Goal: Task Accomplishment & Management: Manage account settings

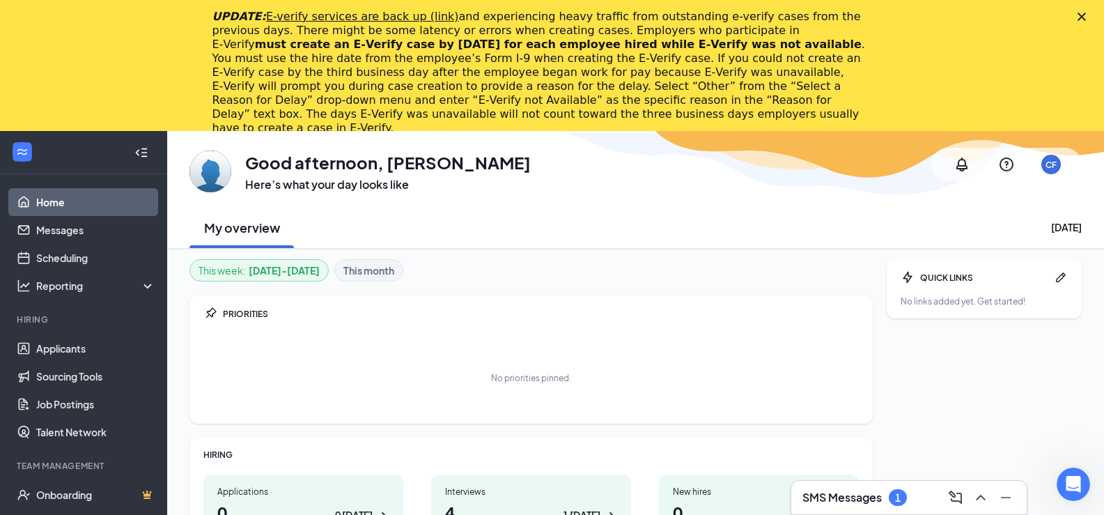
click at [1086, 15] on icon "Close" at bounding box center [1082, 17] width 8 height 8
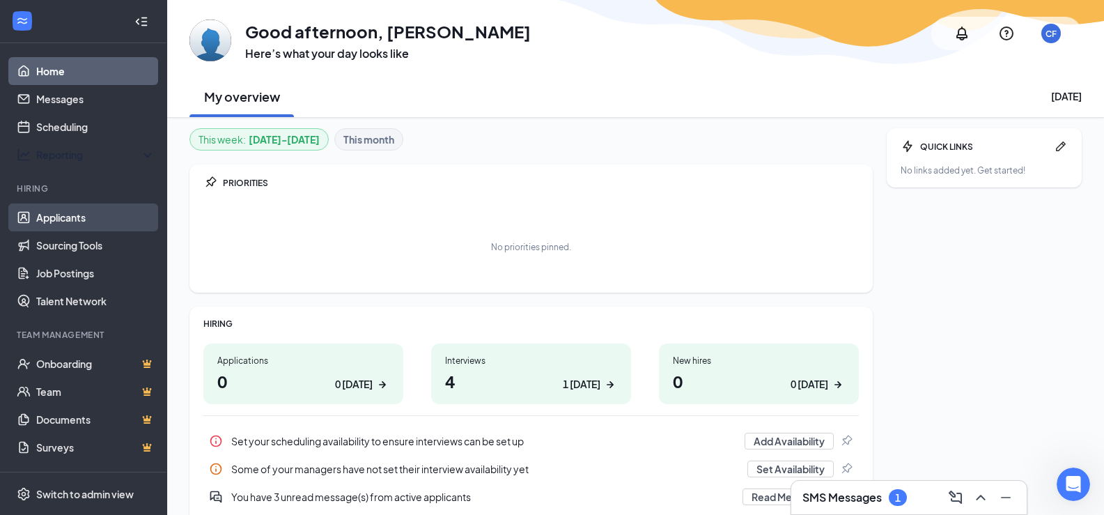
drag, startPoint x: 81, startPoint y: 218, endPoint x: 91, endPoint y: 205, distance: 16.3
click at [81, 218] on link "Applicants" at bounding box center [95, 217] width 119 height 28
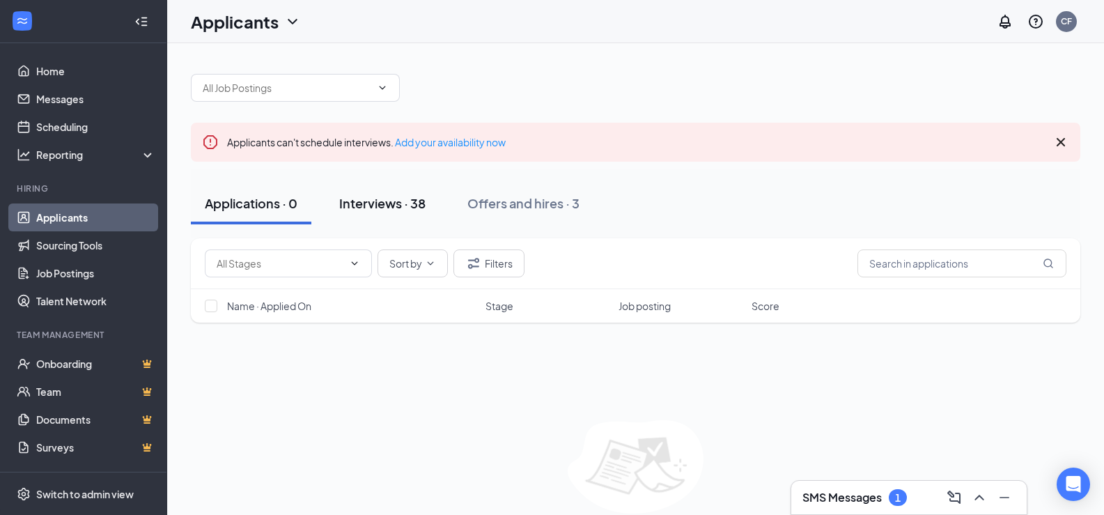
click at [393, 202] on div "Interviews · 38" at bounding box center [382, 202] width 86 height 17
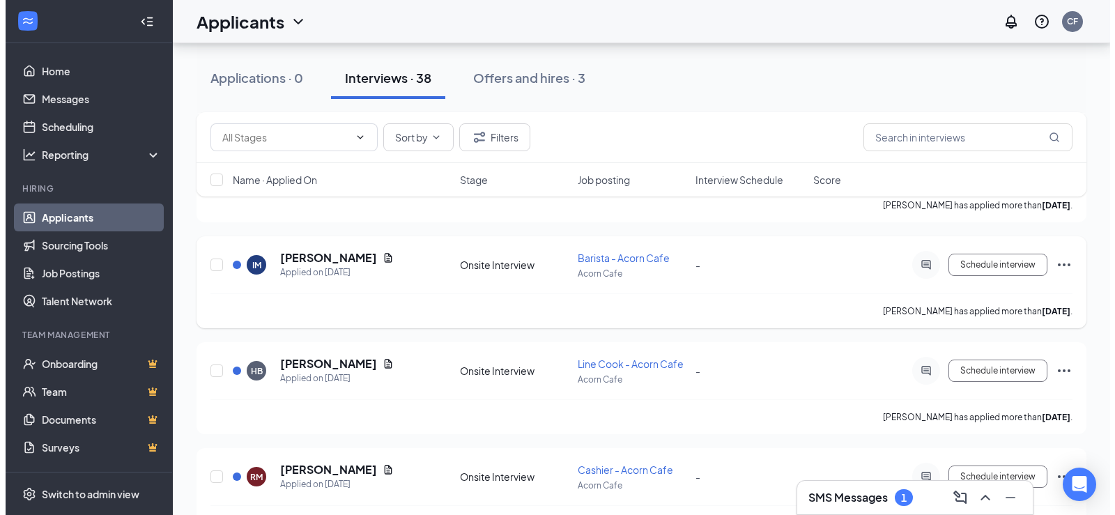
scroll to position [488, 0]
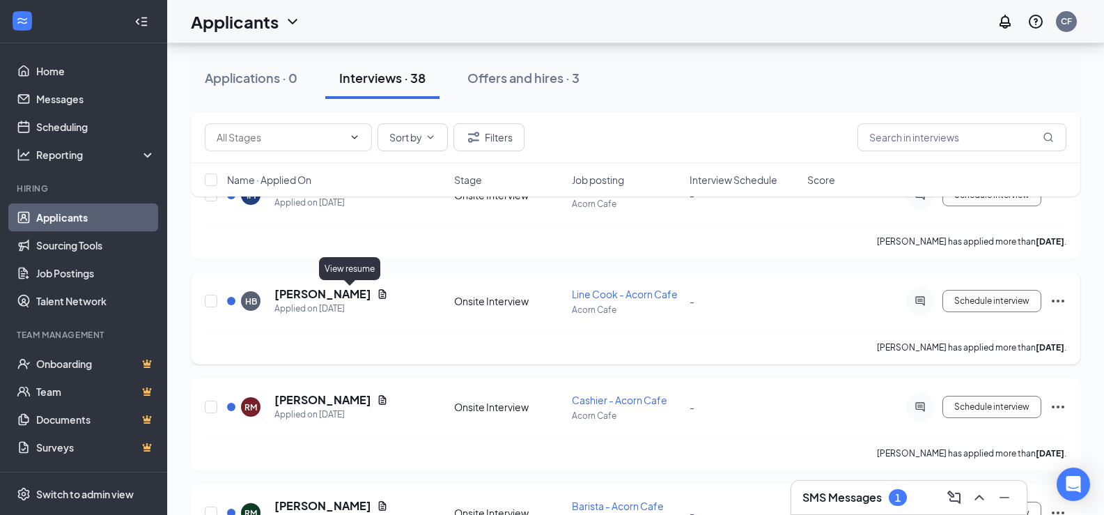
click at [377, 291] on icon "Document" at bounding box center [382, 293] width 11 height 11
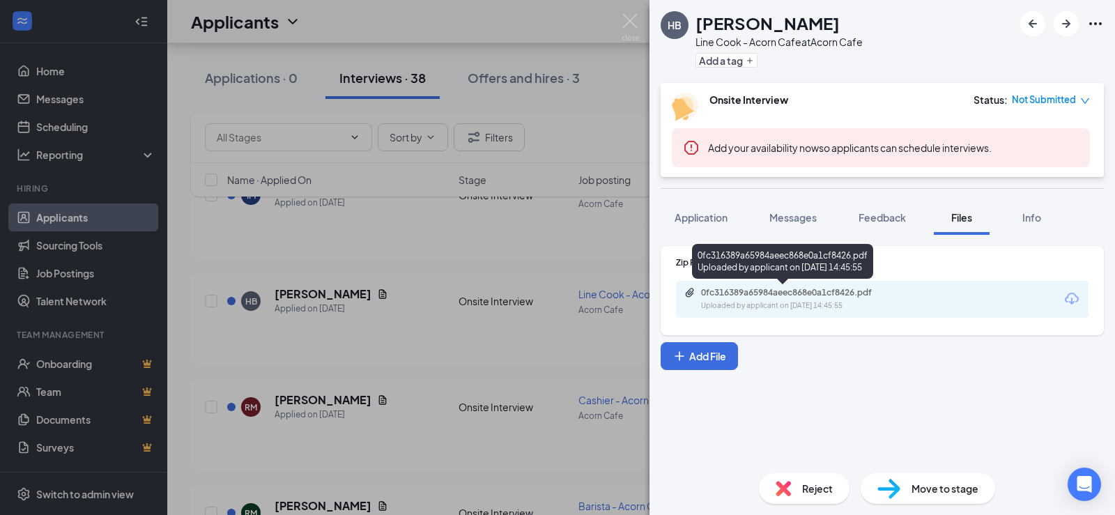
click at [831, 295] on div "0fc316389a65984aeec868e0a1cf8426.pdf" at bounding box center [798, 292] width 195 height 11
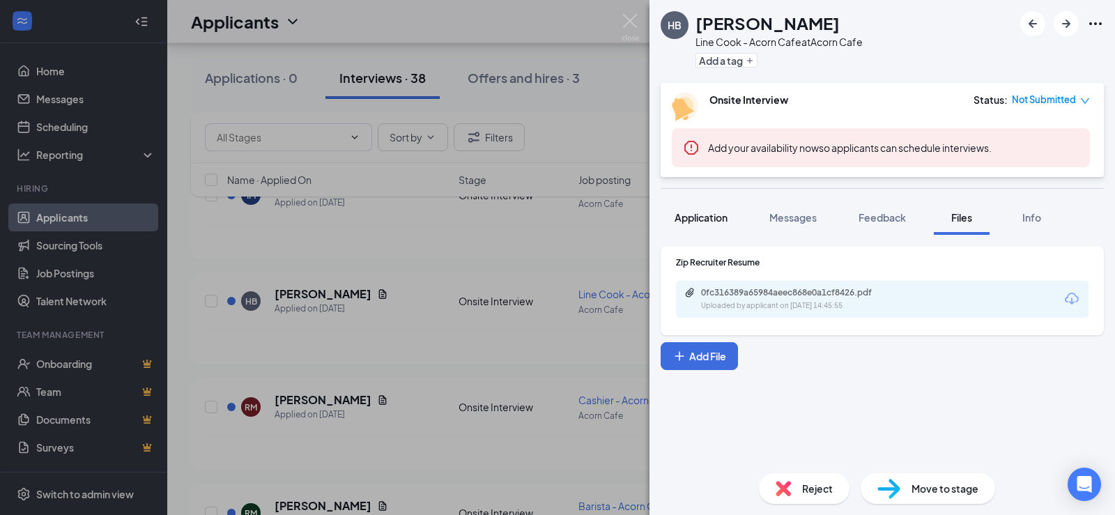
click at [714, 223] on span "Application" at bounding box center [700, 217] width 53 height 13
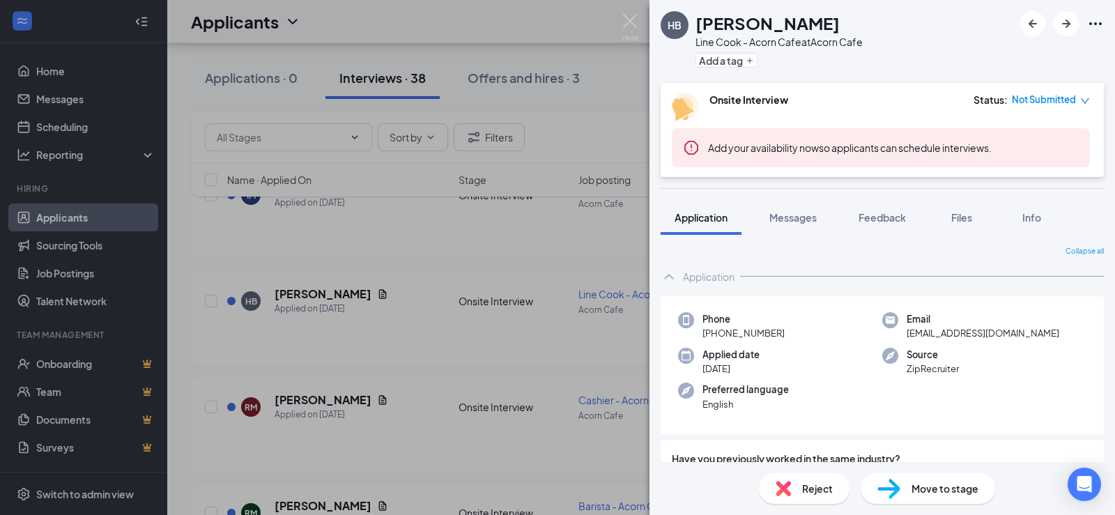
click at [620, 18] on div "[PERSON_NAME] Banks Line Cook - Acorn Cafe at Acorn Cafe Add a tag Onsite Inter…" at bounding box center [557, 257] width 1115 height 515
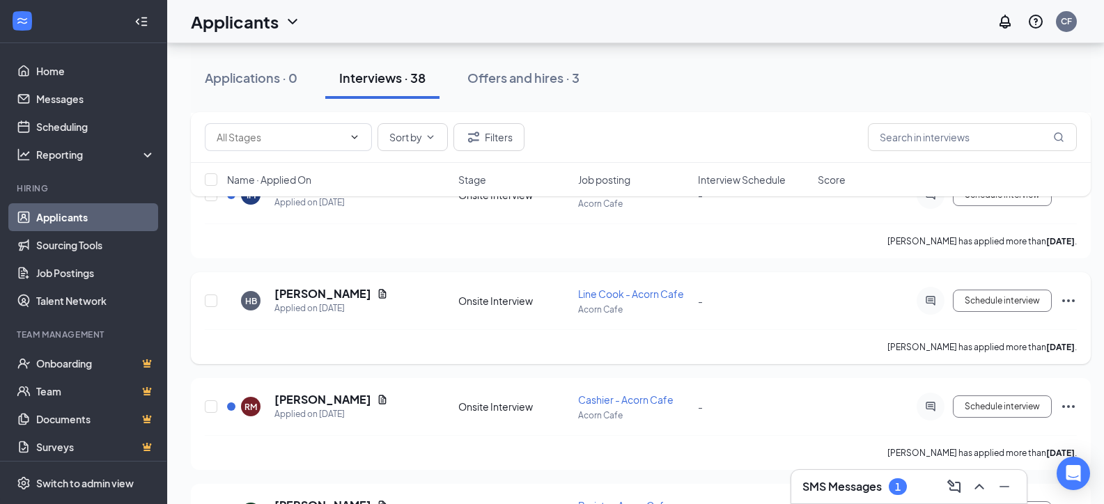
click at [1070, 303] on icon "Ellipses" at bounding box center [1068, 301] width 17 height 17
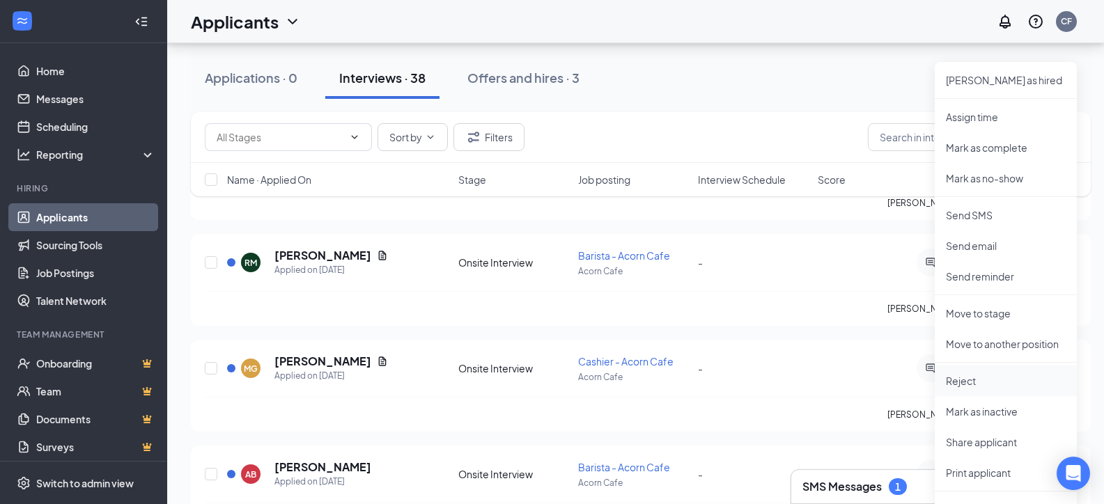
scroll to position [766, 0]
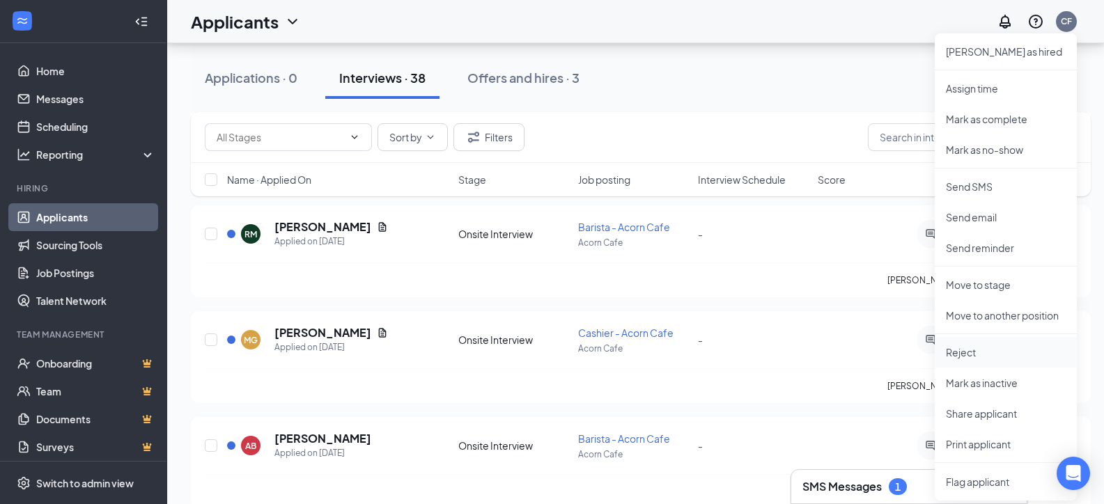
click at [965, 354] on p "Reject" at bounding box center [1006, 353] width 120 height 14
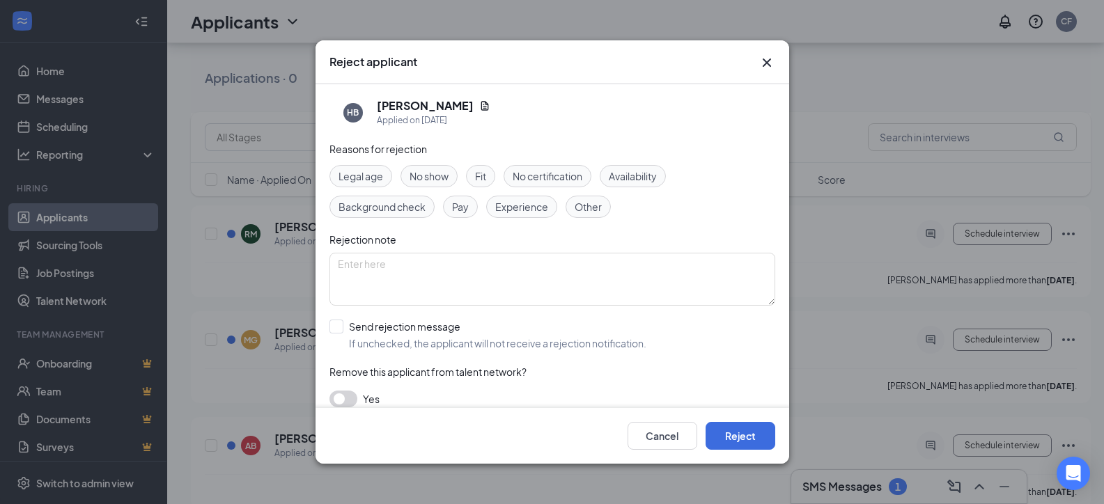
click at [405, 207] on span "Background check" at bounding box center [382, 206] width 87 height 15
click at [754, 435] on button "Reject" at bounding box center [741, 436] width 70 height 28
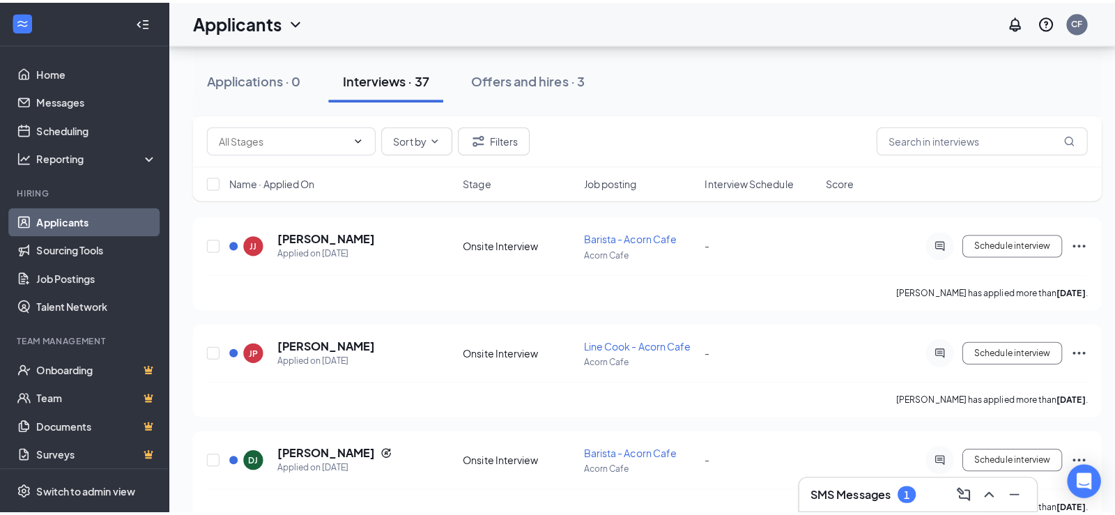
scroll to position [1184, 0]
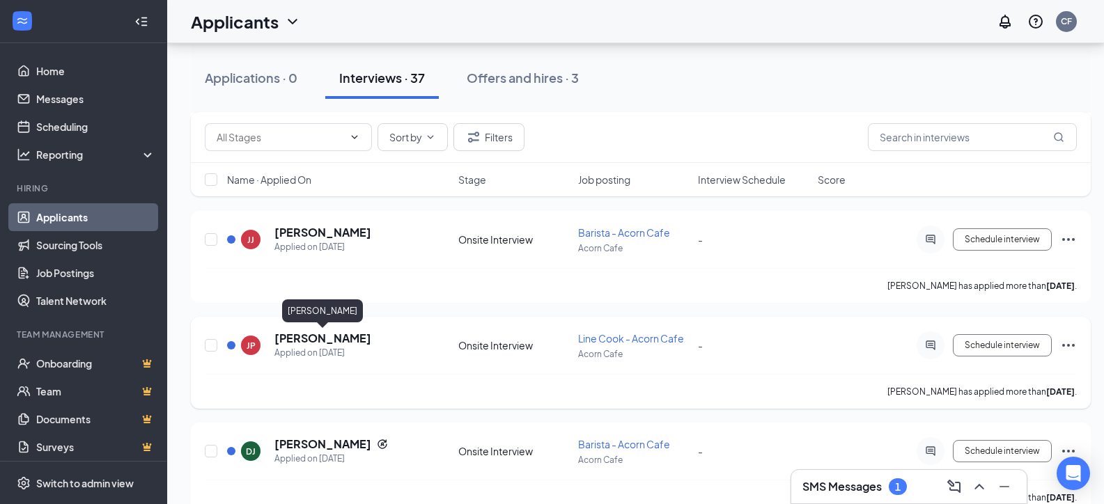
click at [337, 343] on h5 "[PERSON_NAME]" at bounding box center [322, 338] width 97 height 15
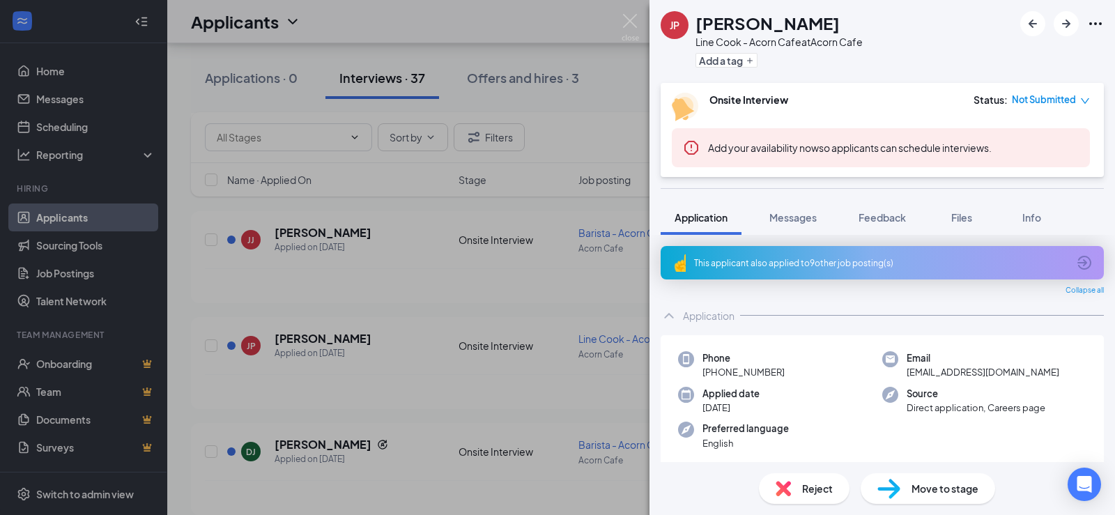
click at [1076, 263] on icon "ArrowCircle" at bounding box center [1084, 262] width 17 height 17
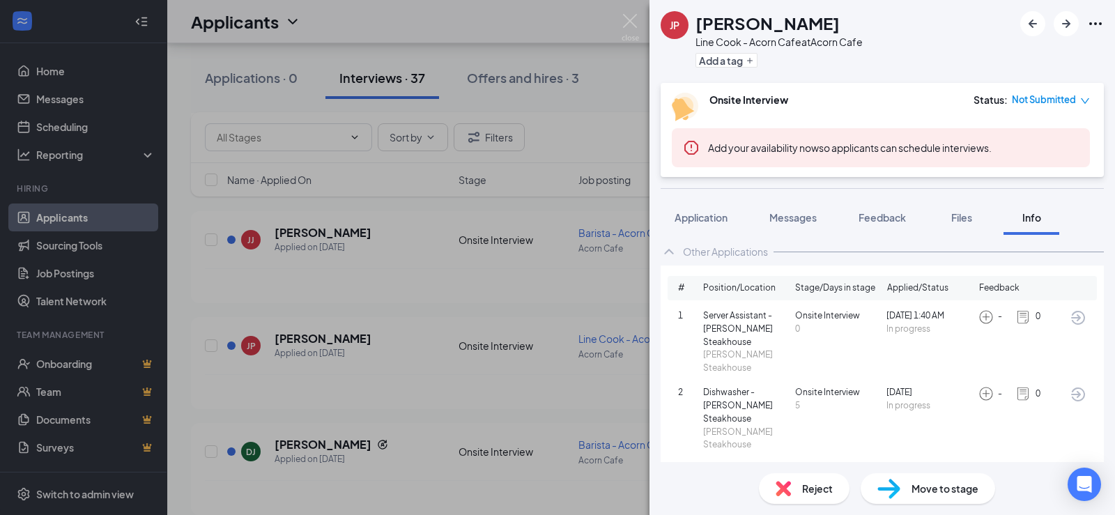
scroll to position [70, 0]
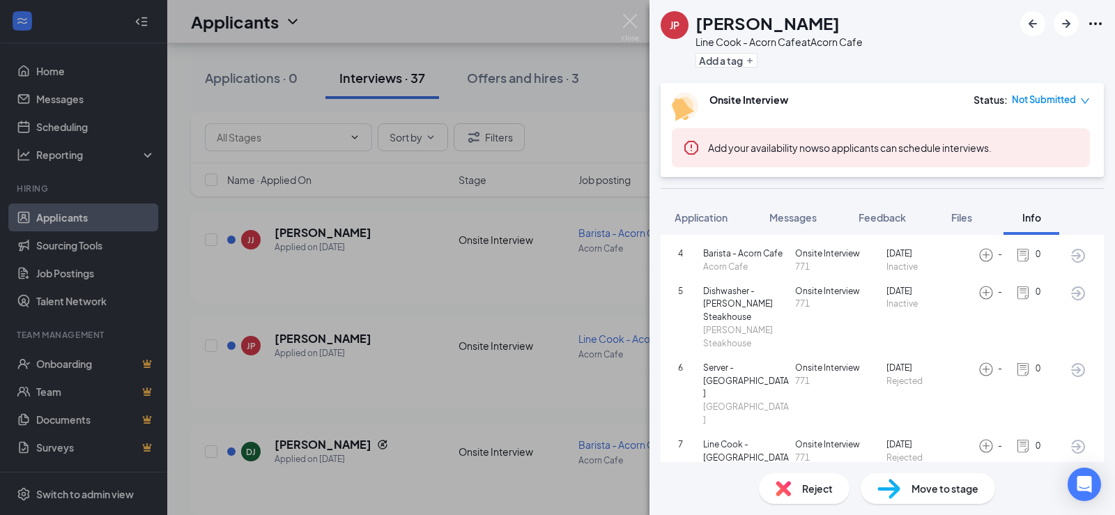
scroll to position [409, 0]
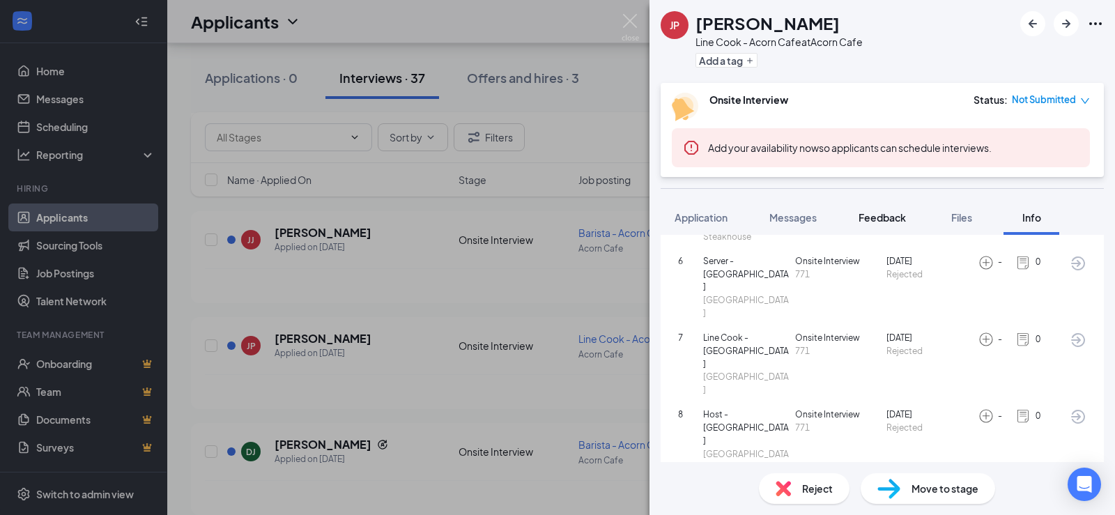
click at [892, 212] on span "Feedback" at bounding box center [881, 217] width 47 height 13
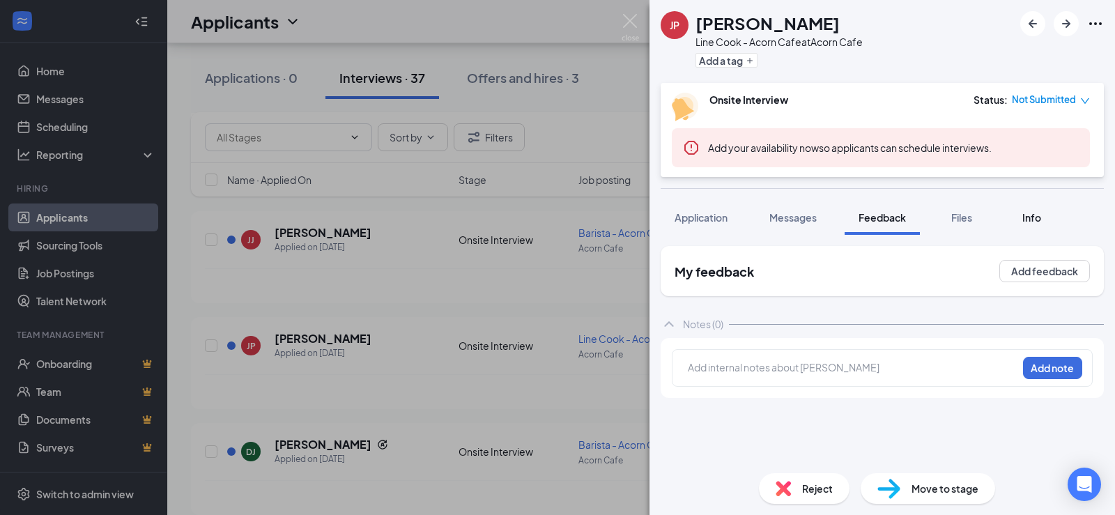
click at [1032, 212] on span "Info" at bounding box center [1031, 217] width 19 height 13
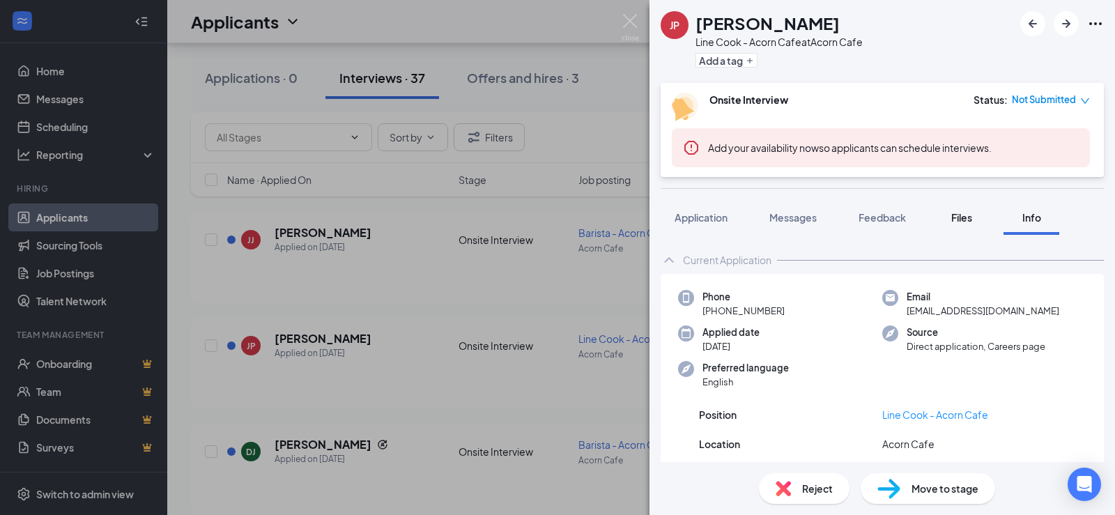
click at [965, 218] on span "Files" at bounding box center [961, 217] width 21 height 13
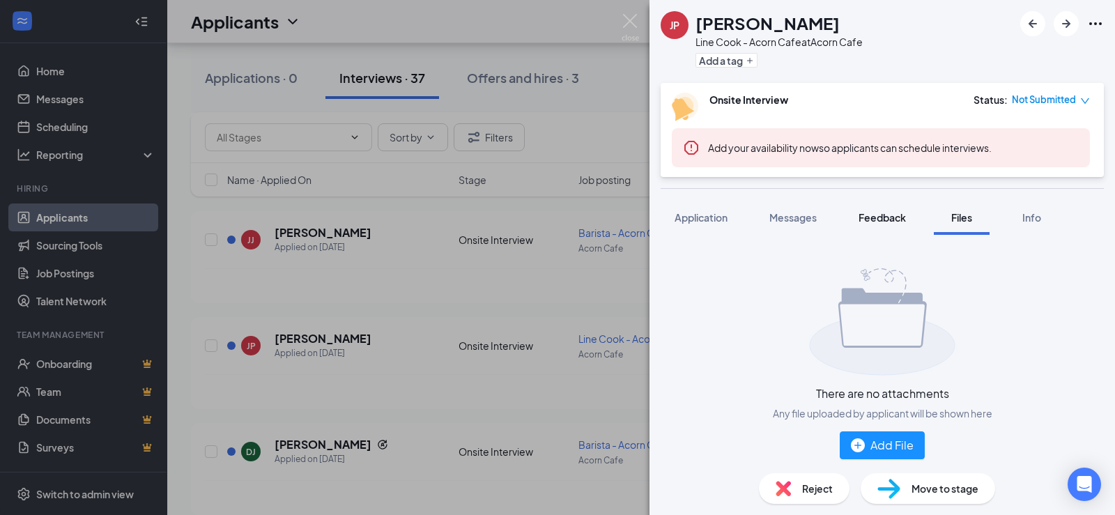
click at [876, 219] on span "Feedback" at bounding box center [881, 217] width 47 height 13
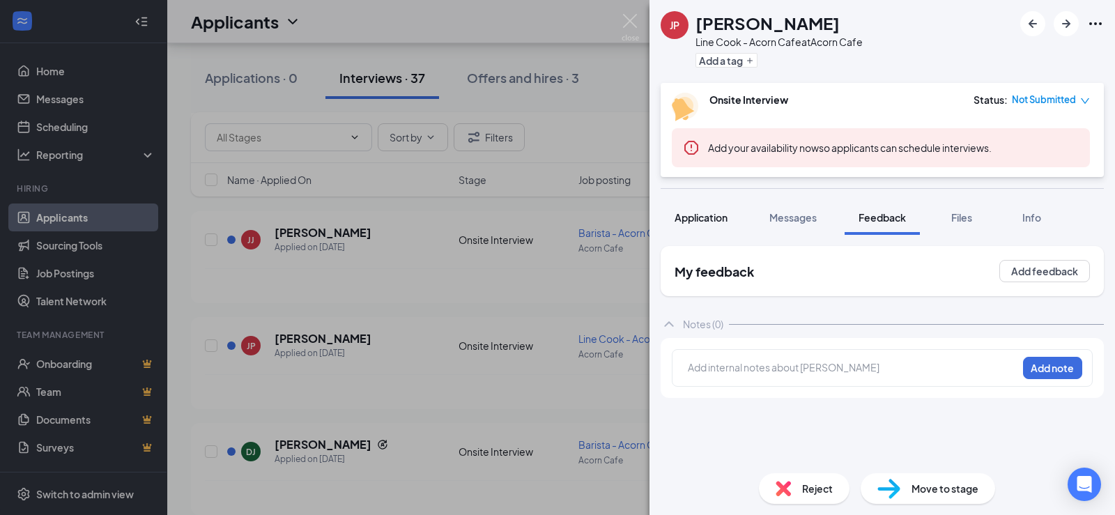
click at [713, 222] on span "Application" at bounding box center [700, 217] width 53 height 13
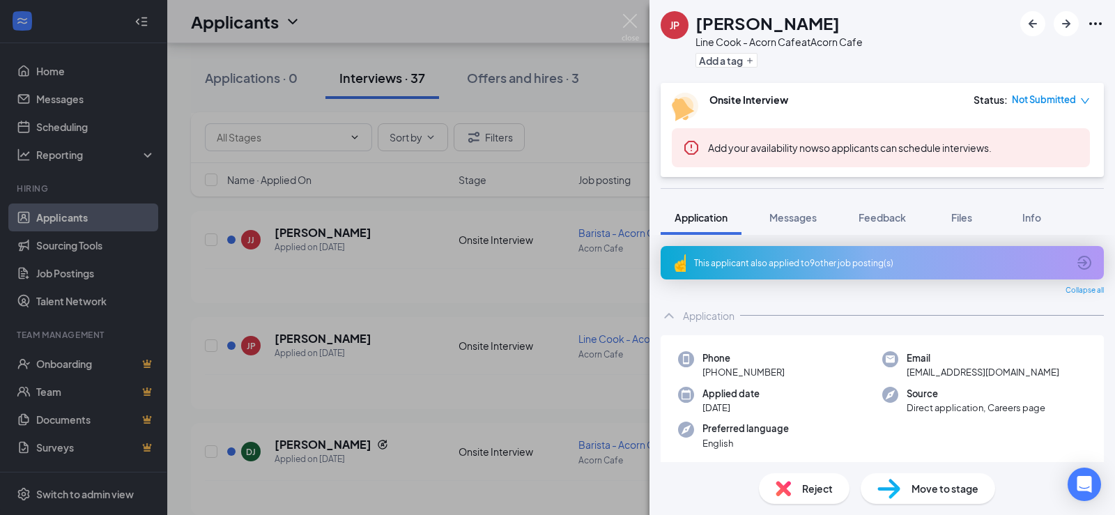
click at [929, 267] on div "This applicant also applied to 9 other job posting(s)" at bounding box center [880, 263] width 373 height 12
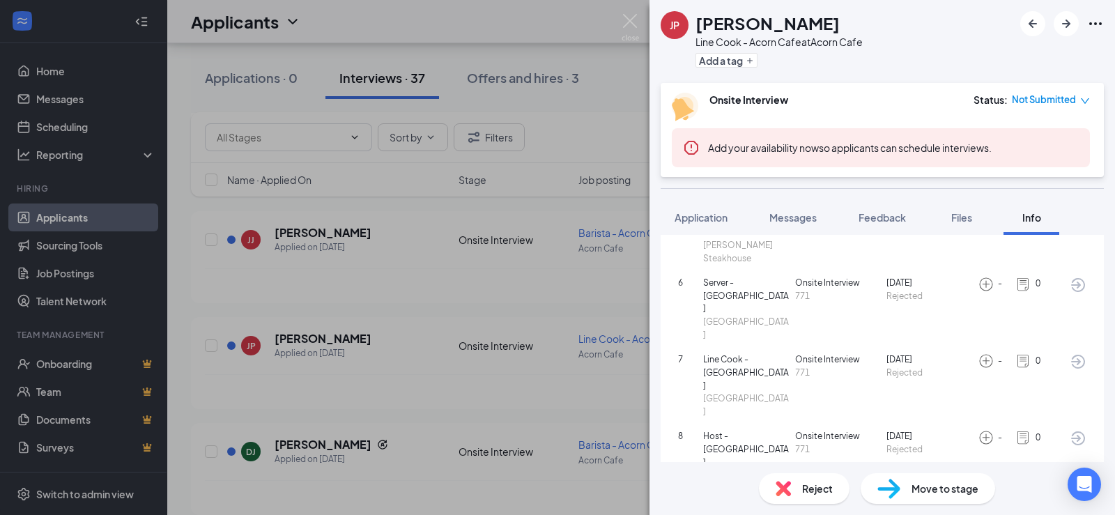
scroll to position [409, 0]
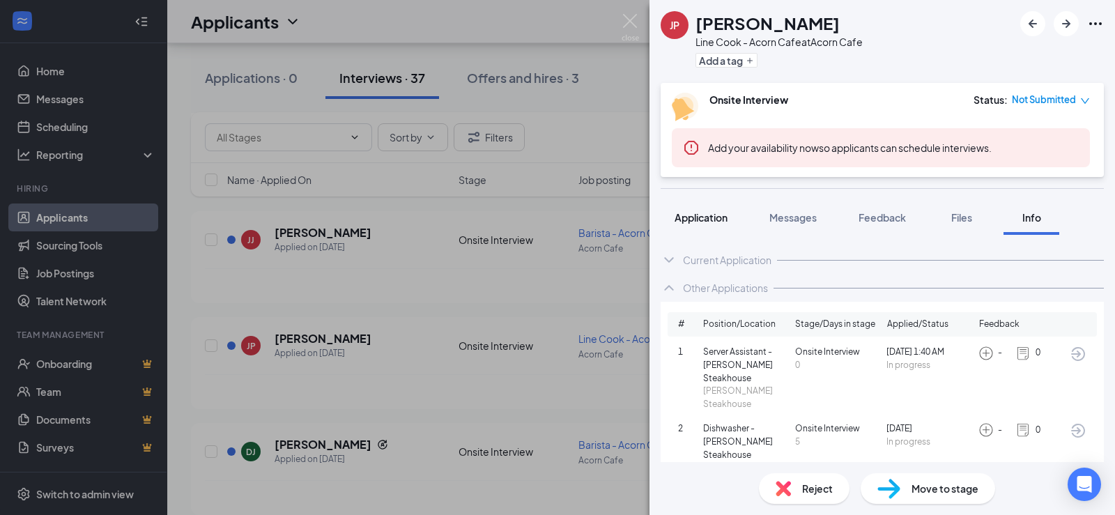
click at [719, 215] on span "Application" at bounding box center [700, 217] width 53 height 13
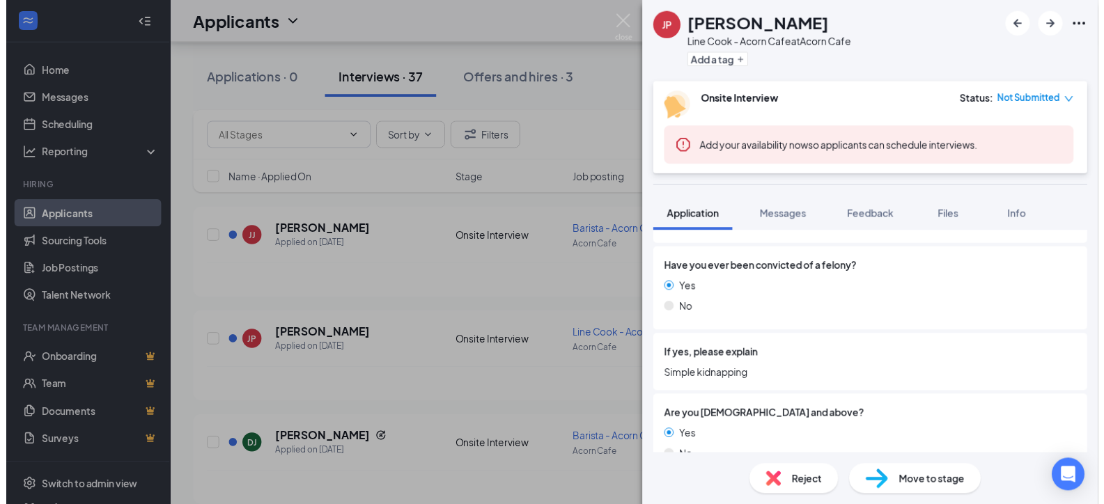
scroll to position [418, 0]
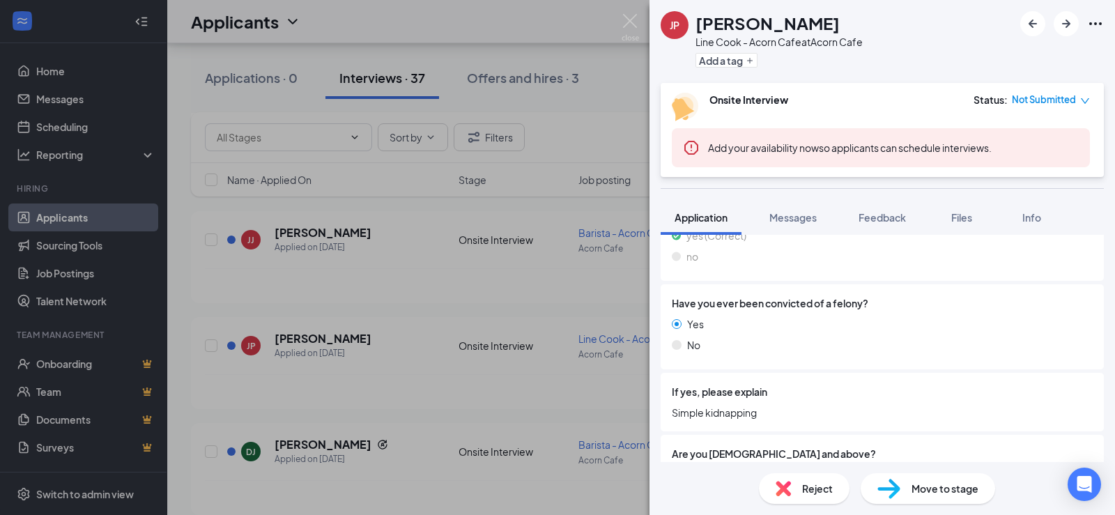
click at [625, 7] on div "JP [PERSON_NAME] Line Cook - Acorn Cafe at Acorn Cafe Add a tag Onsite Intervie…" at bounding box center [557, 257] width 1115 height 515
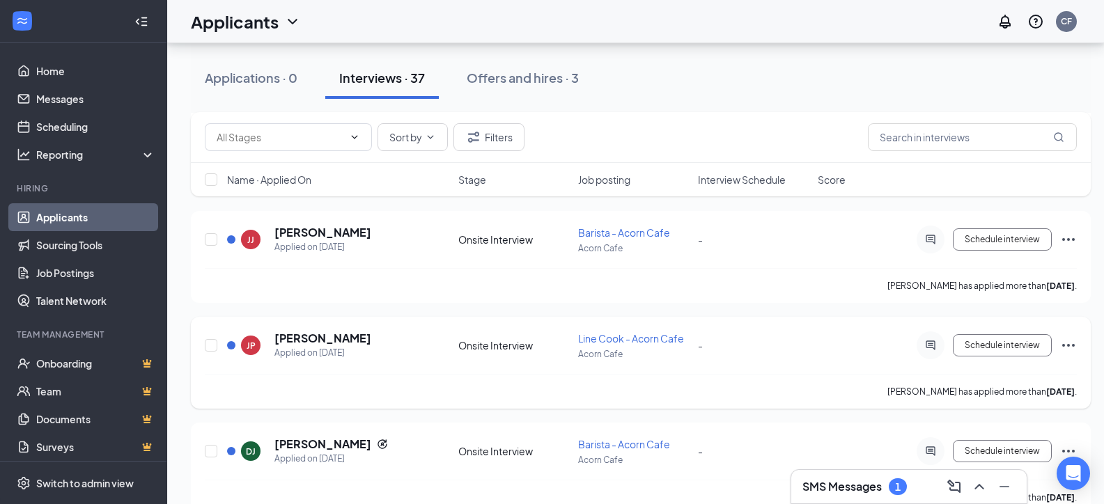
click at [1066, 344] on icon "Ellipses" at bounding box center [1068, 345] width 17 height 17
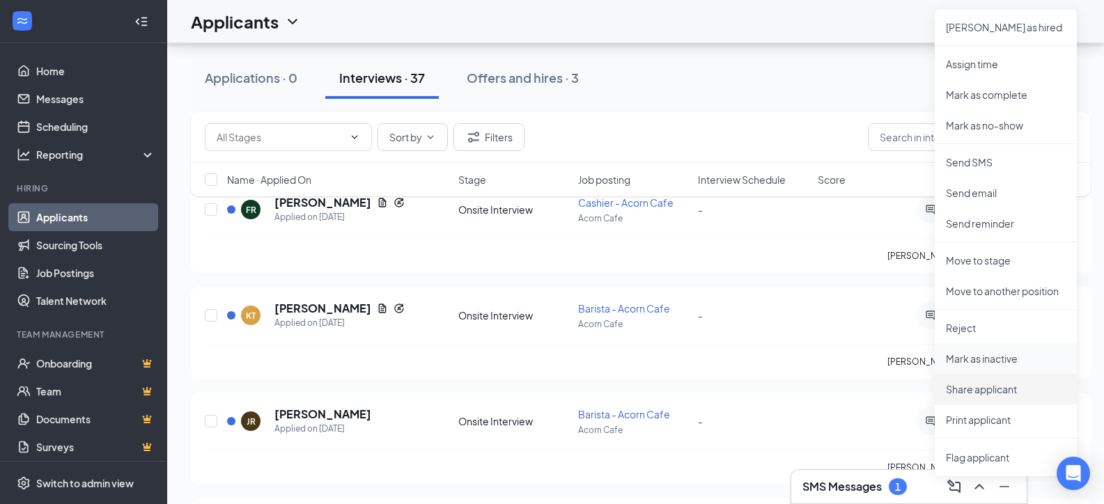
scroll to position [1532, 0]
click at [963, 328] on p "Reject" at bounding box center [1006, 327] width 120 height 14
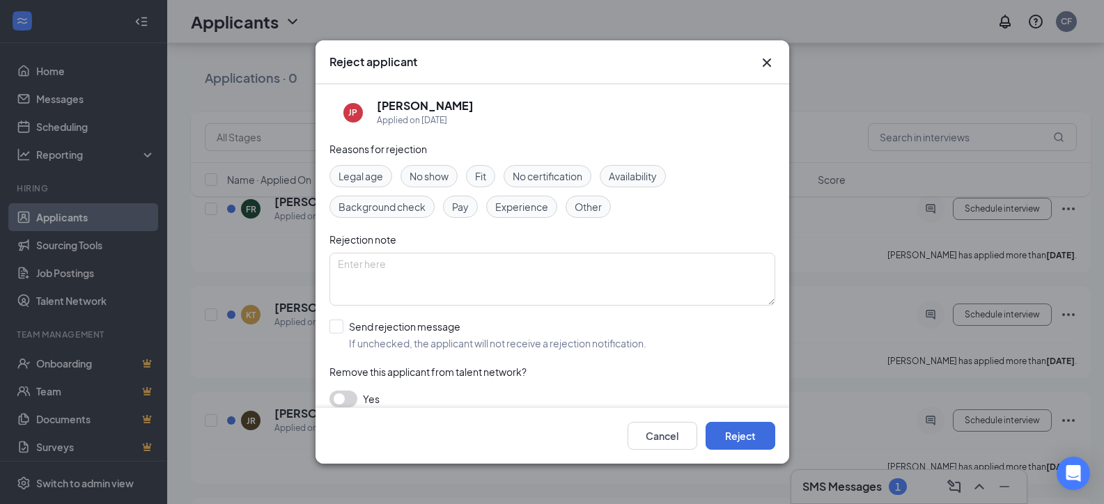
click at [385, 201] on span "Background check" at bounding box center [382, 206] width 87 height 15
click at [738, 438] on button "Reject" at bounding box center [741, 436] width 70 height 28
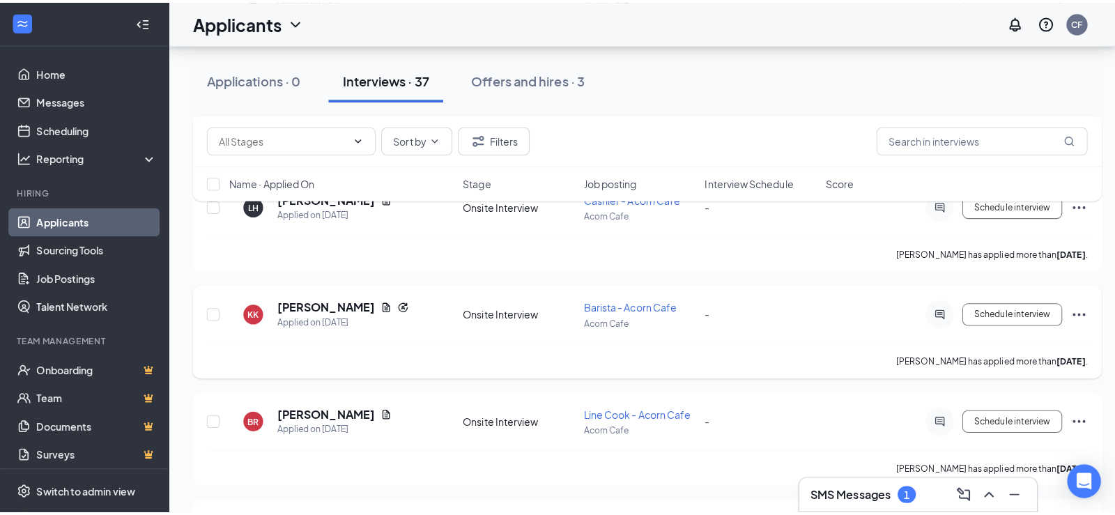
scroll to position [1881, 0]
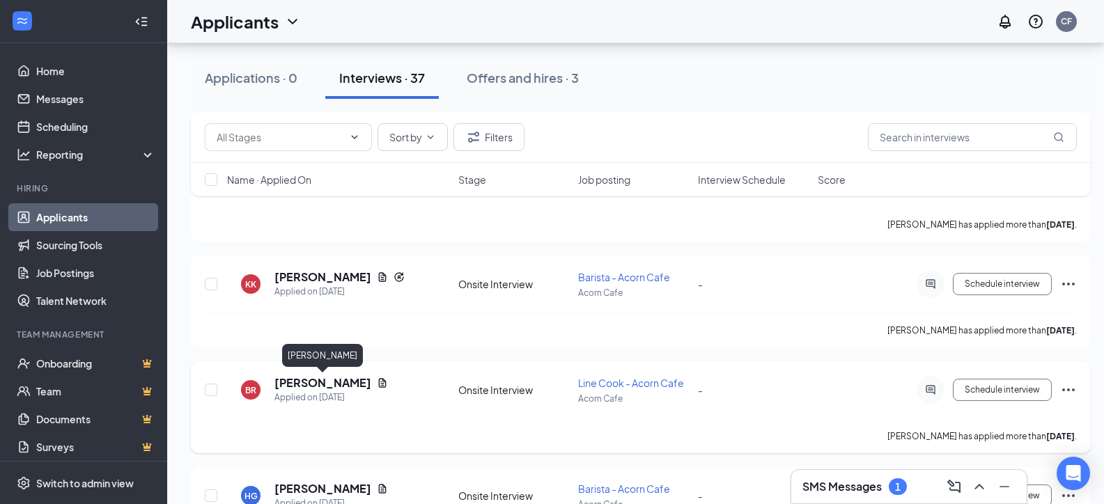
click at [351, 385] on h5 "[PERSON_NAME]" at bounding box center [322, 382] width 97 height 15
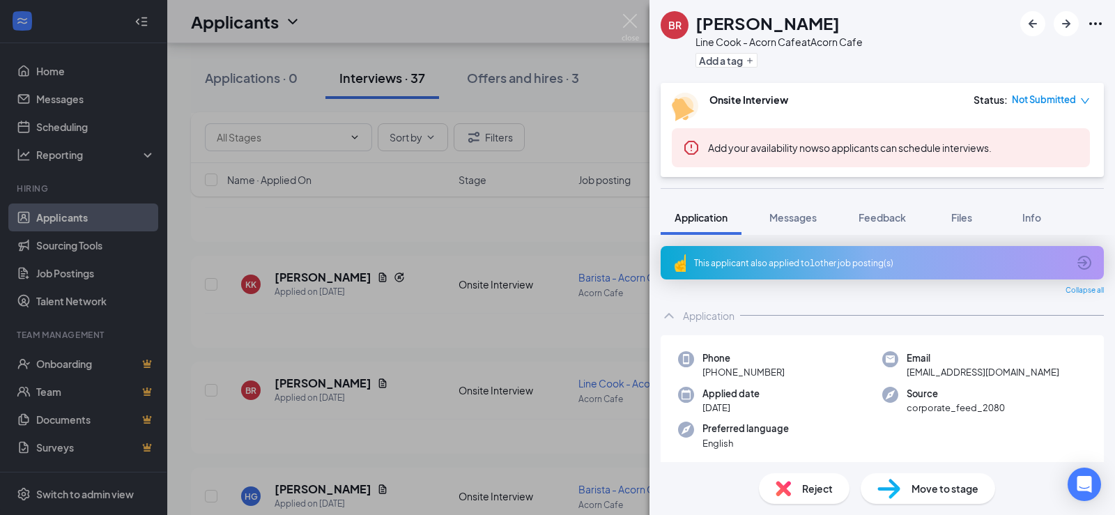
click at [987, 264] on div "This applicant also applied to 1 other job posting(s)" at bounding box center [880, 263] width 373 height 12
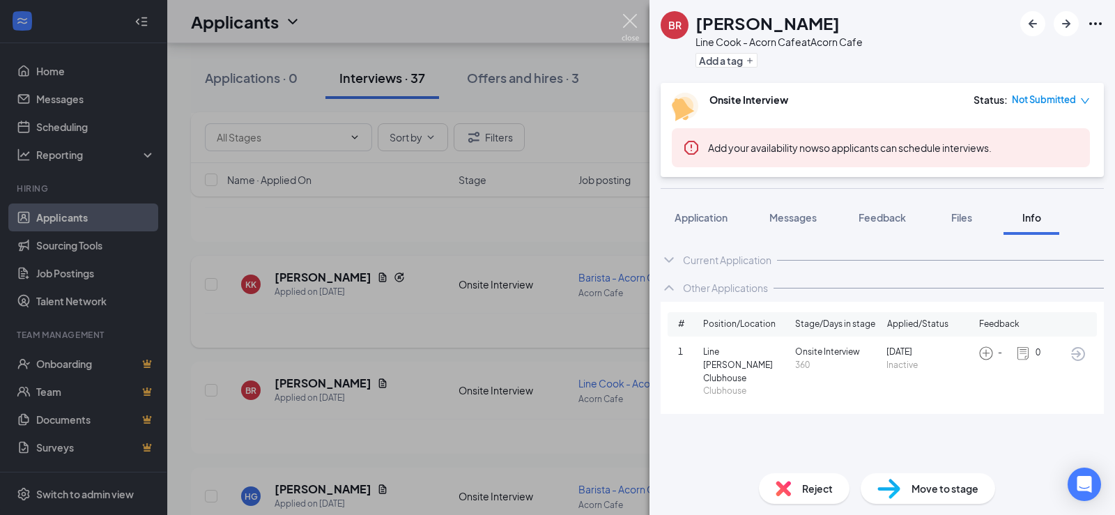
click at [630, 15] on img at bounding box center [629, 27] width 17 height 27
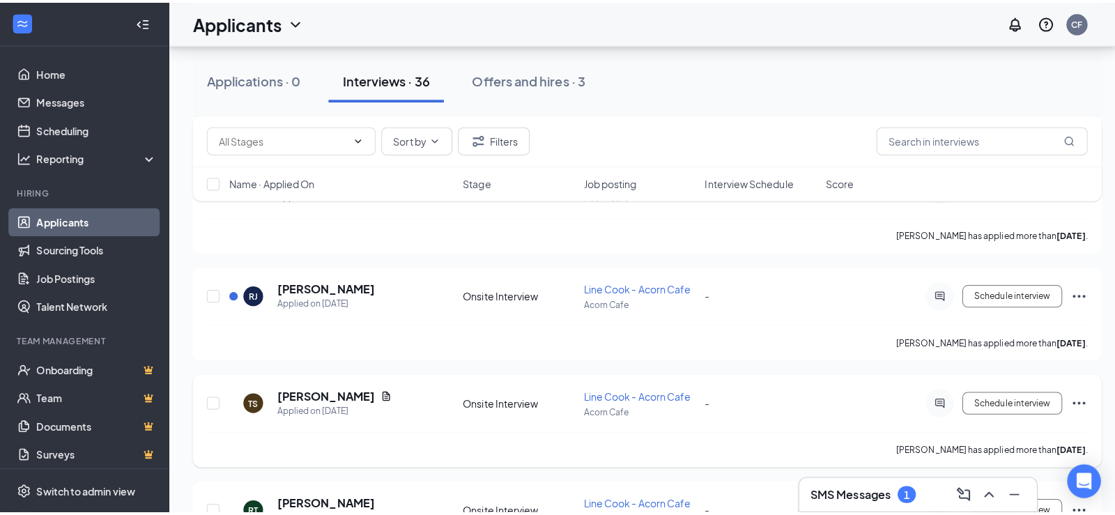
scroll to position [2299, 0]
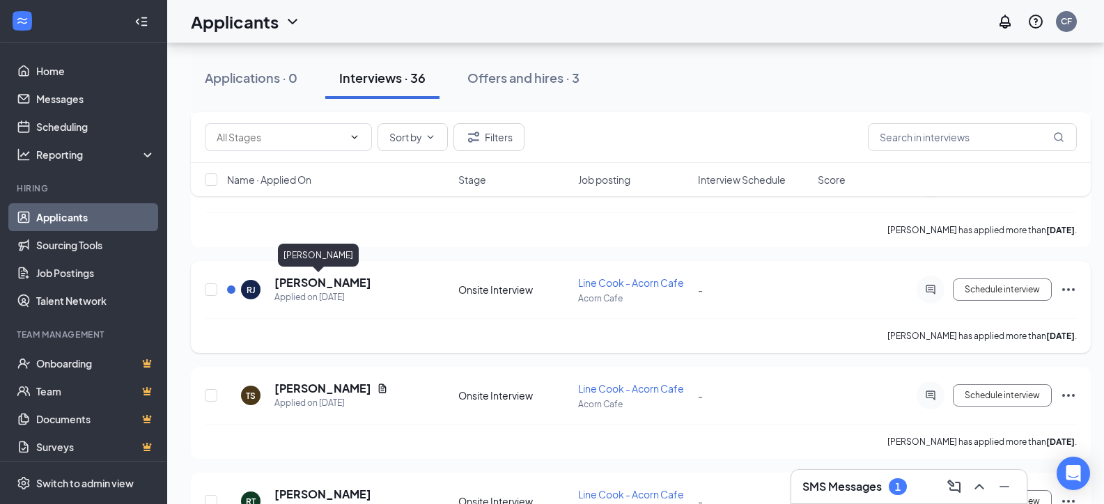
click at [334, 280] on h5 "[PERSON_NAME]" at bounding box center [322, 282] width 97 height 15
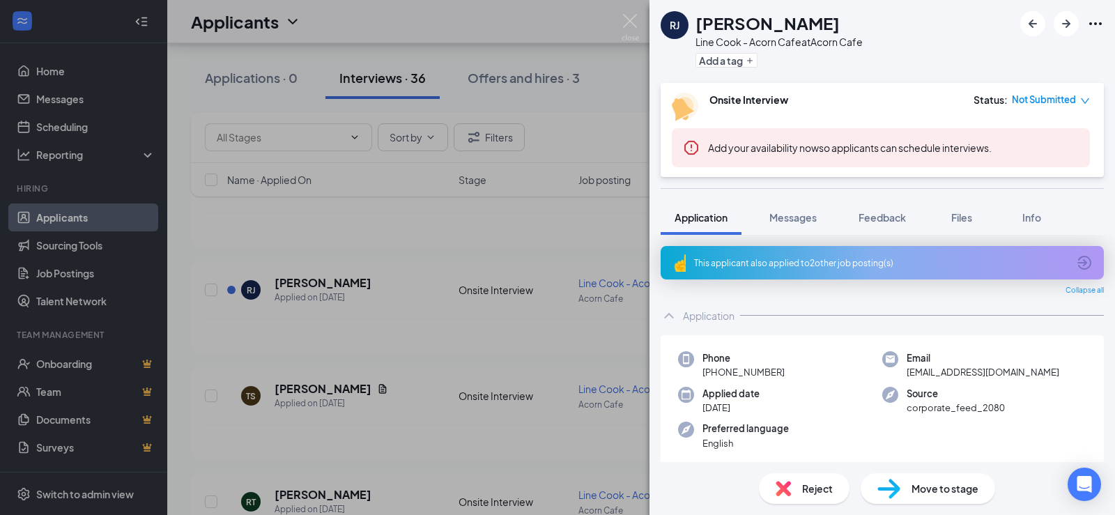
click at [915, 265] on div "This applicant also applied to 2 other job posting(s)" at bounding box center [880, 263] width 373 height 12
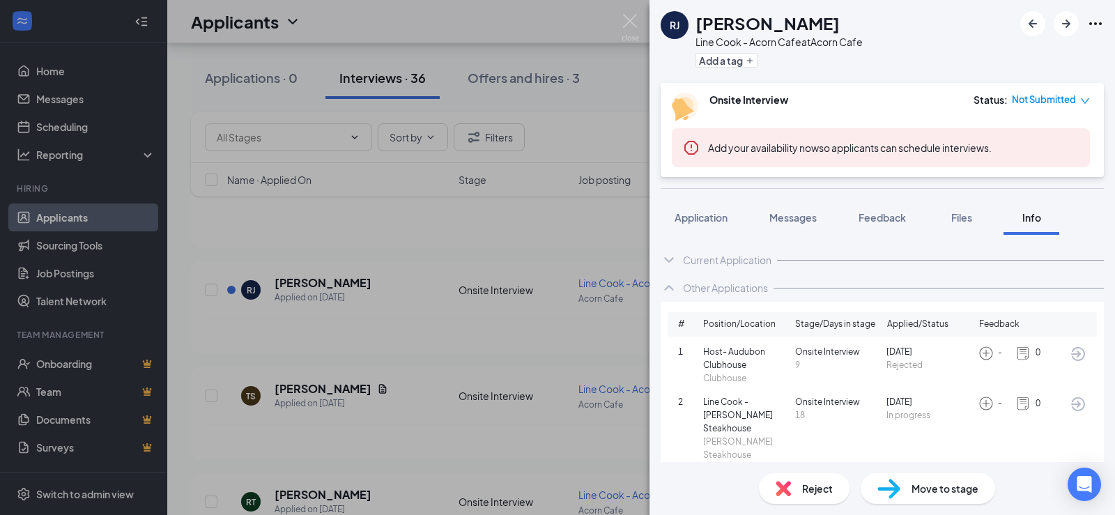
scroll to position [16, 0]
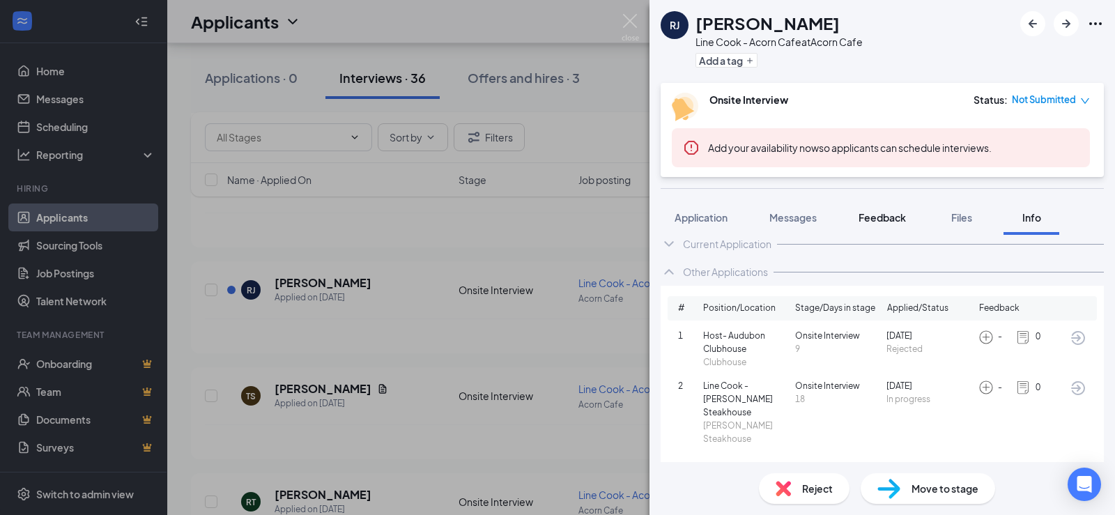
click at [889, 219] on span "Feedback" at bounding box center [881, 217] width 47 height 13
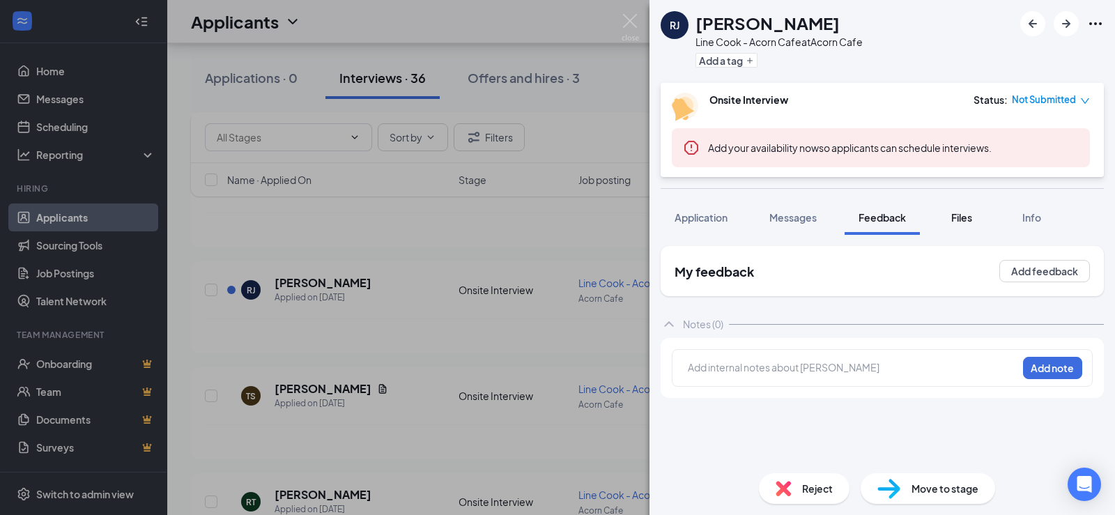
click at [956, 220] on span "Files" at bounding box center [961, 217] width 21 height 13
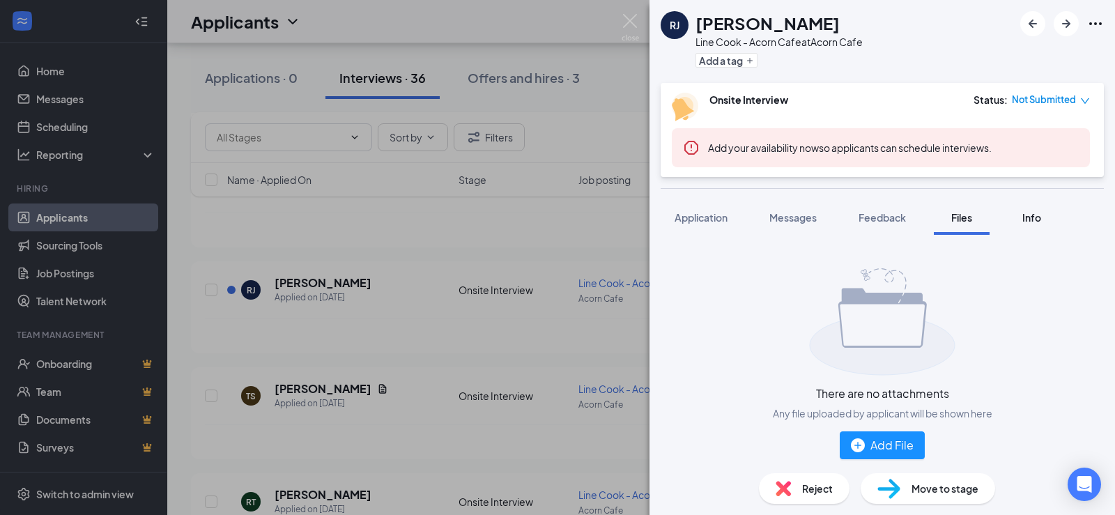
click at [1037, 210] on div "Info" at bounding box center [1031, 217] width 28 height 14
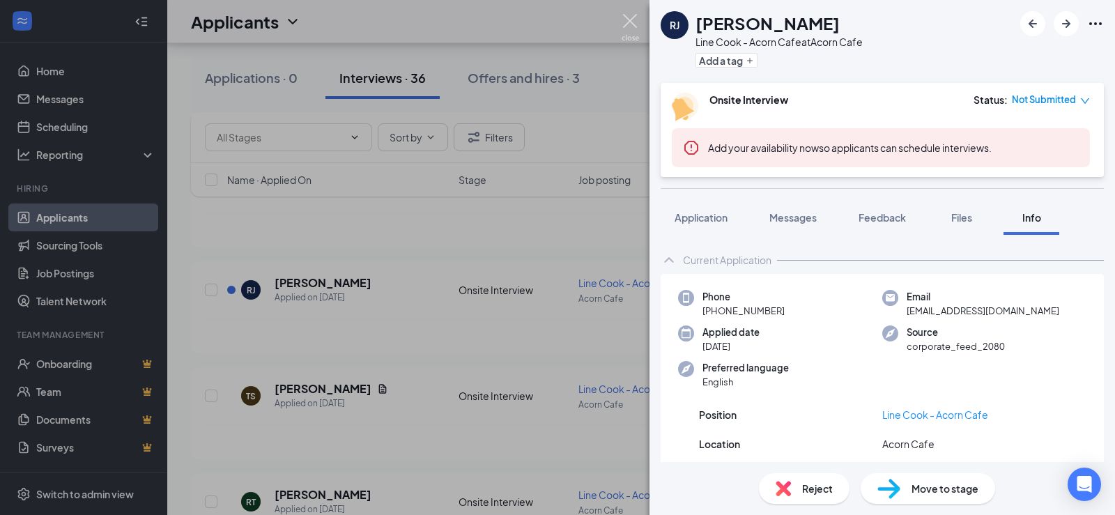
click at [634, 15] on img at bounding box center [629, 27] width 17 height 27
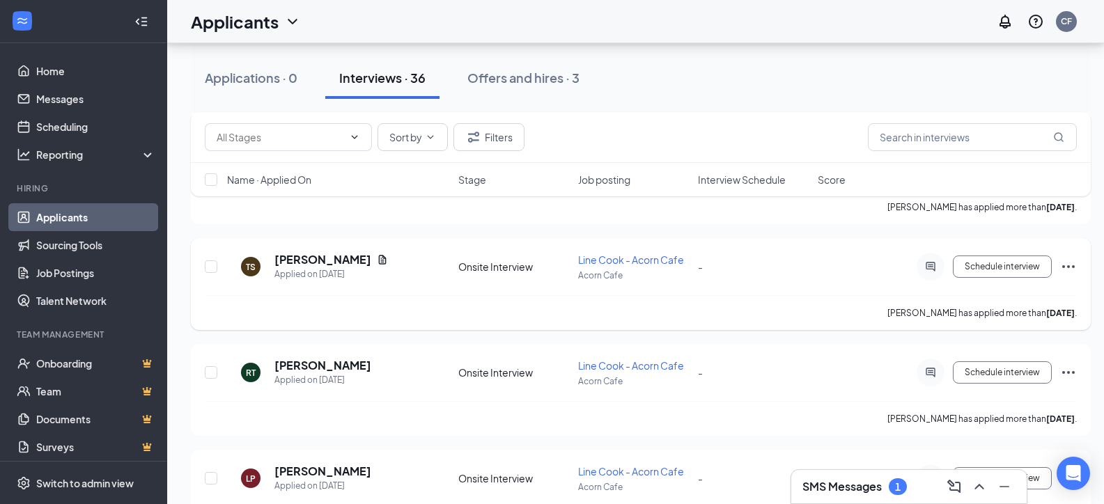
scroll to position [2438, 0]
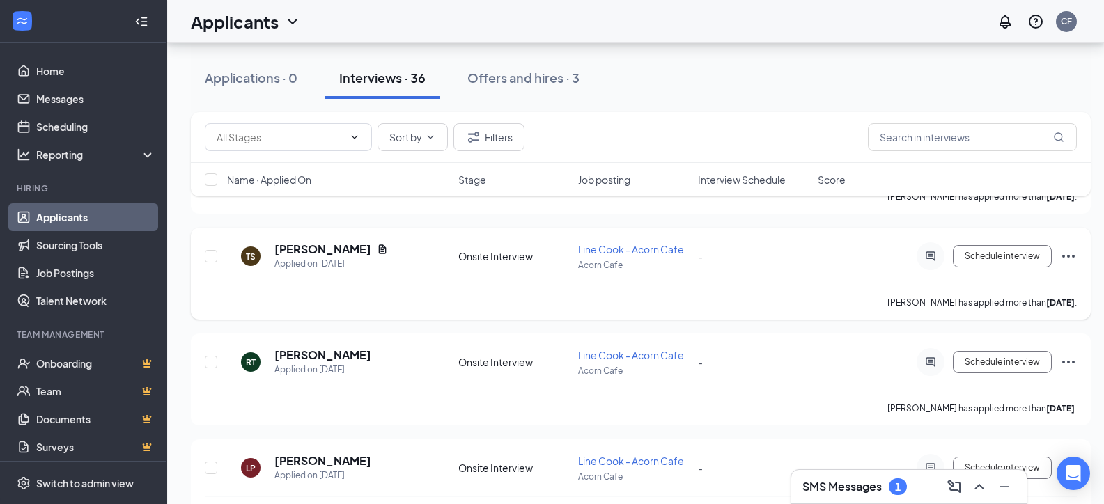
click at [1069, 255] on icon "Ellipses" at bounding box center [1068, 256] width 17 height 17
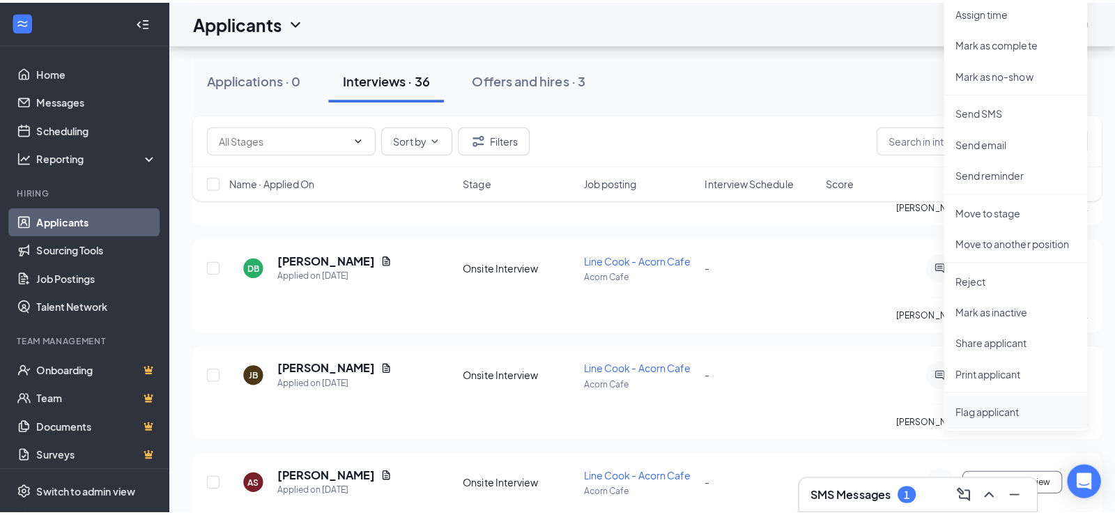
scroll to position [2717, 0]
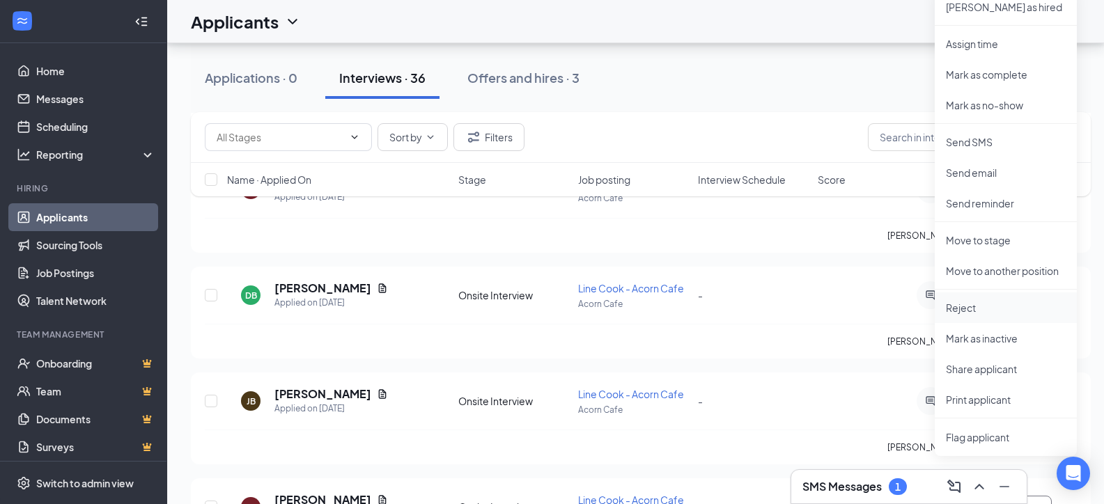
click at [966, 311] on p "Reject" at bounding box center [1006, 308] width 120 height 14
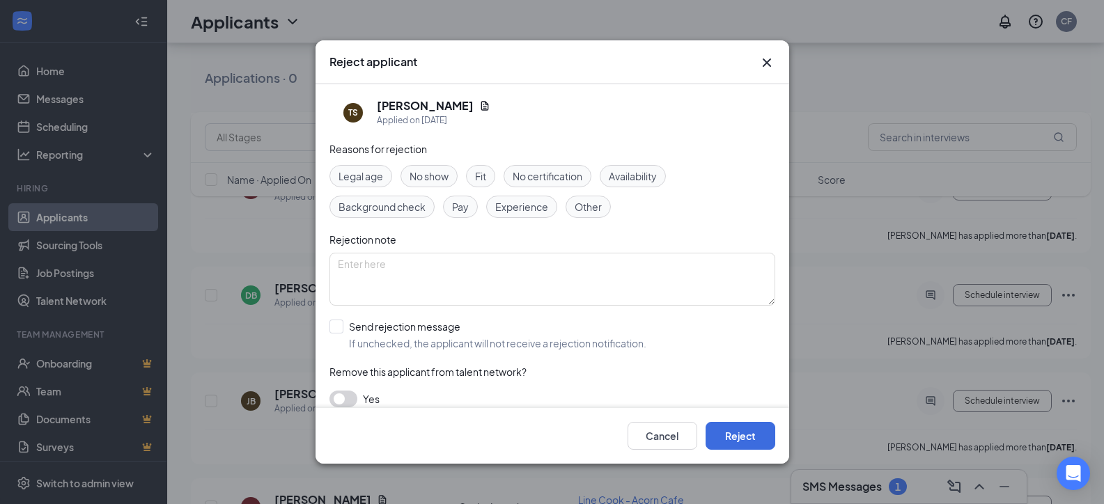
click at [396, 201] on span "Background check" at bounding box center [382, 206] width 87 height 15
click at [731, 444] on button "Reject" at bounding box center [741, 436] width 70 height 28
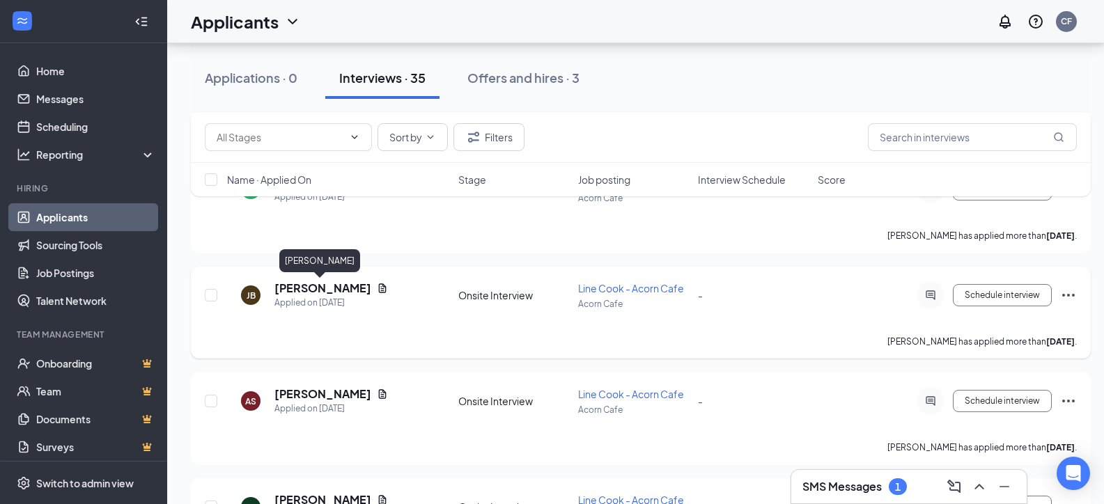
click at [320, 284] on h5 "[PERSON_NAME]" at bounding box center [322, 288] width 97 height 15
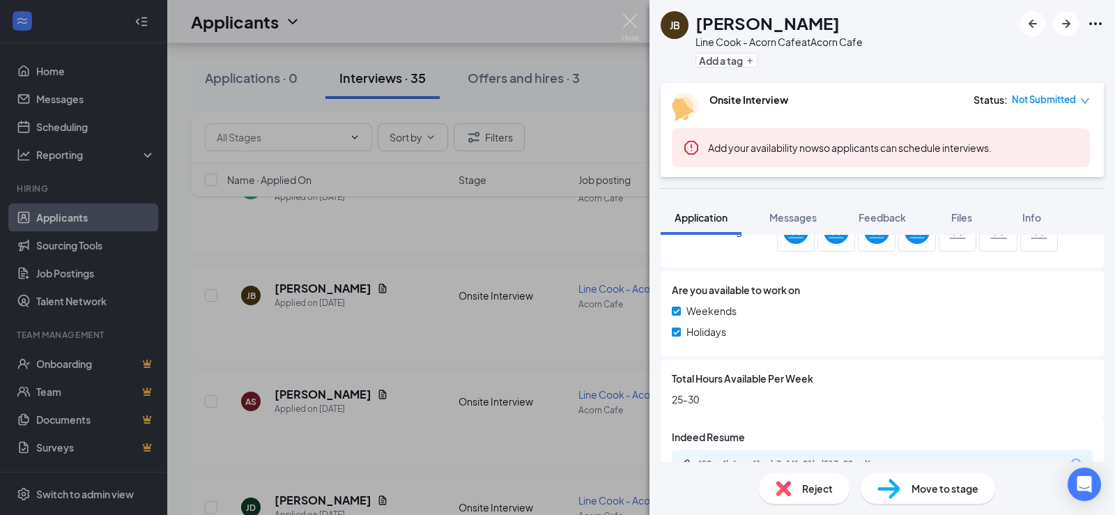
scroll to position [823, 0]
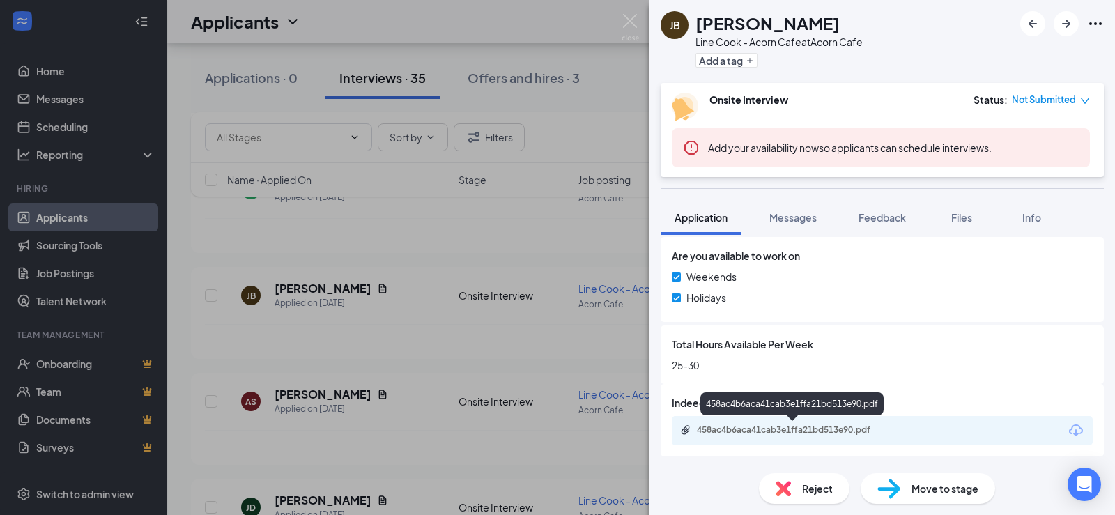
click at [792, 430] on div "458ac4b6aca41cab3e1ffa21bd513e90.pdf" at bounding box center [794, 429] width 195 height 11
